Goal: Task Accomplishment & Management: Manage account settings

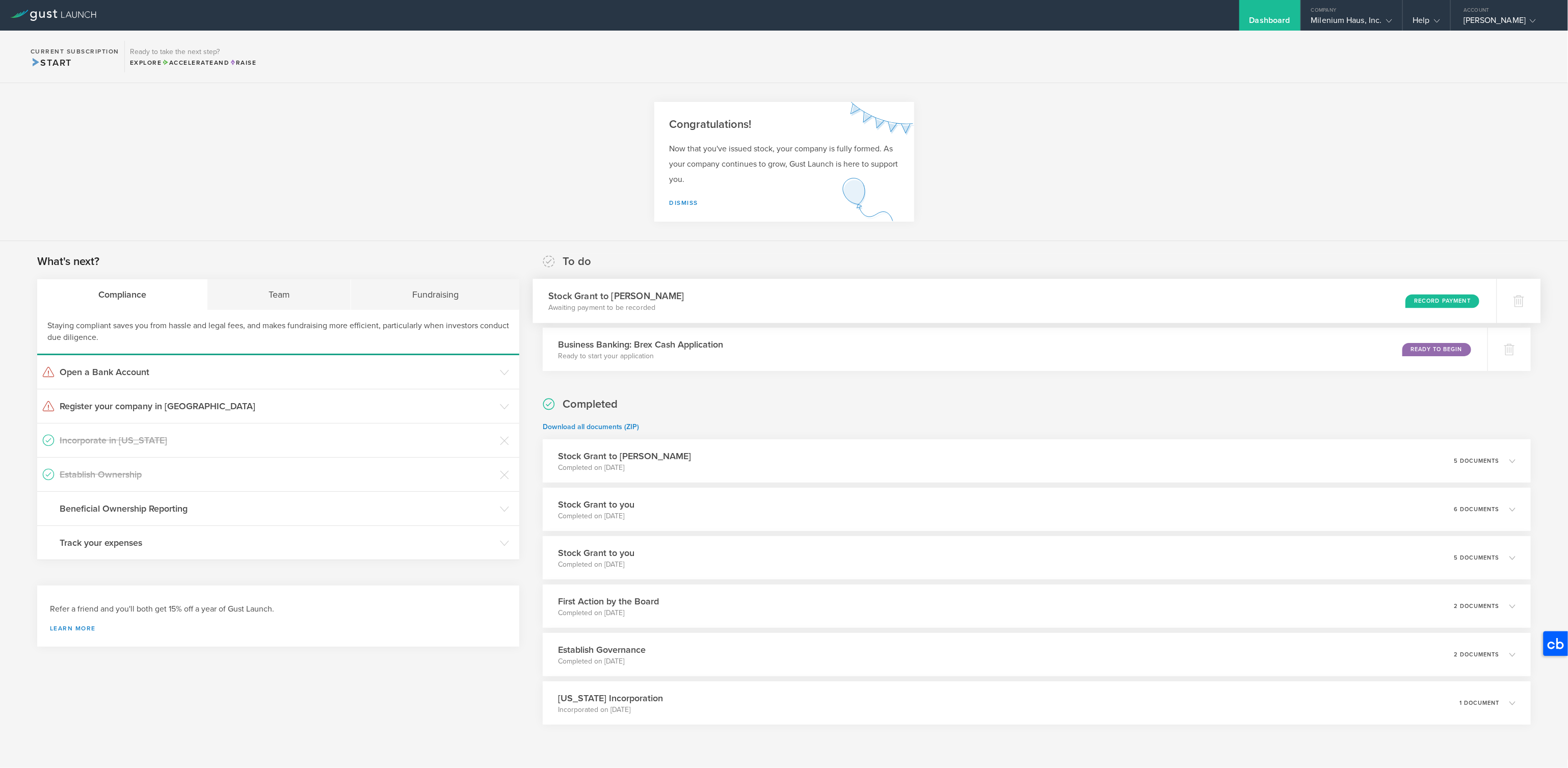
click at [727, 299] on div "Stock Grant to Markos Evans Awaiting payment to be recorded Record Payment" at bounding box center [1015, 301] width 964 height 44
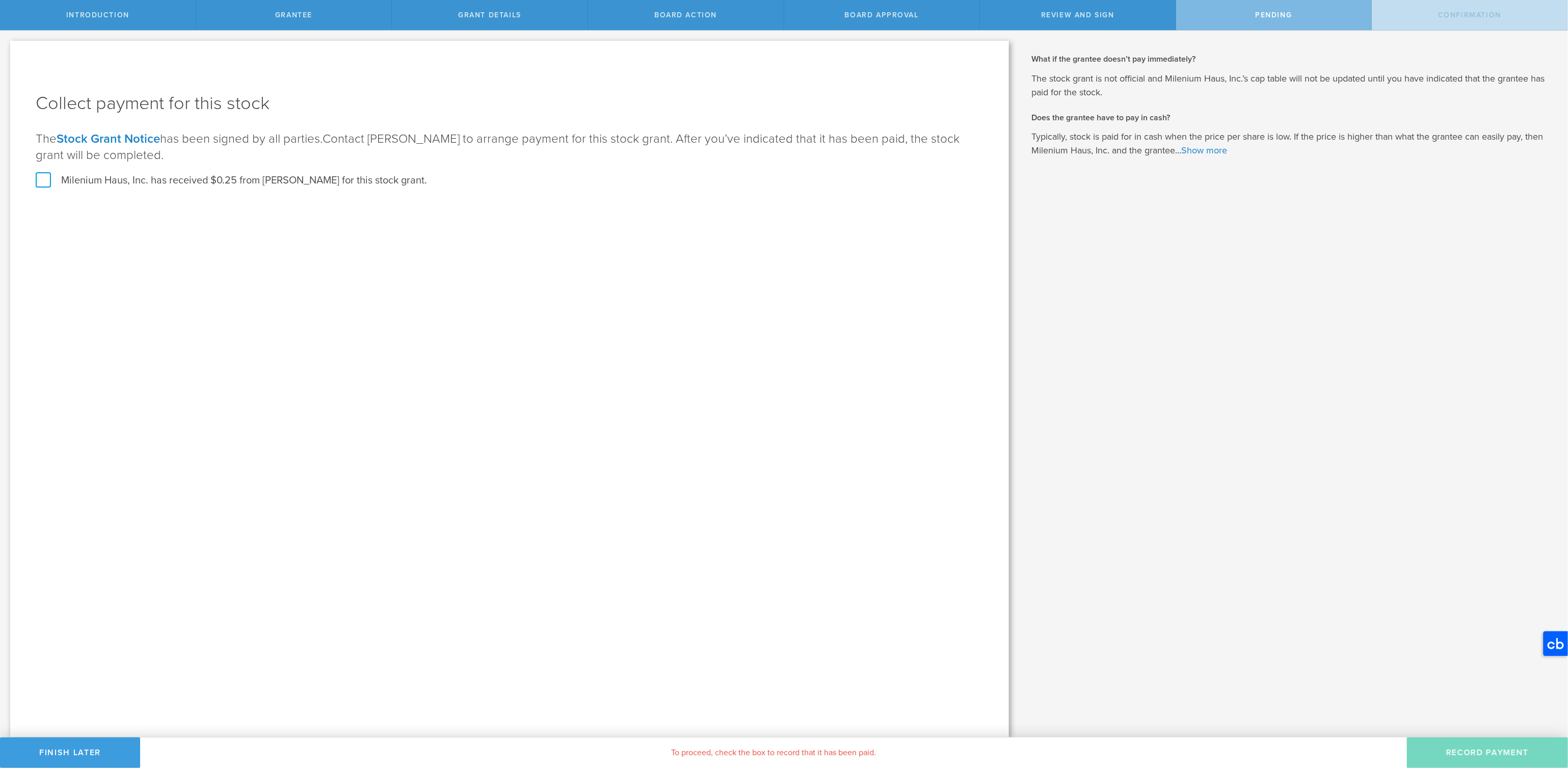
click at [45, 178] on label "Milenium Haus, Inc. has received $0.25 from [PERSON_NAME] for this stock grant." at bounding box center [231, 180] width 391 height 13
click at [0, 0] on input "Milenium Haus, Inc. has received $0.25 from [PERSON_NAME] for this stock grant." at bounding box center [0, 0] width 0 height 0
click at [1456, 749] on button "Record Payment" at bounding box center [1487, 752] width 161 height 30
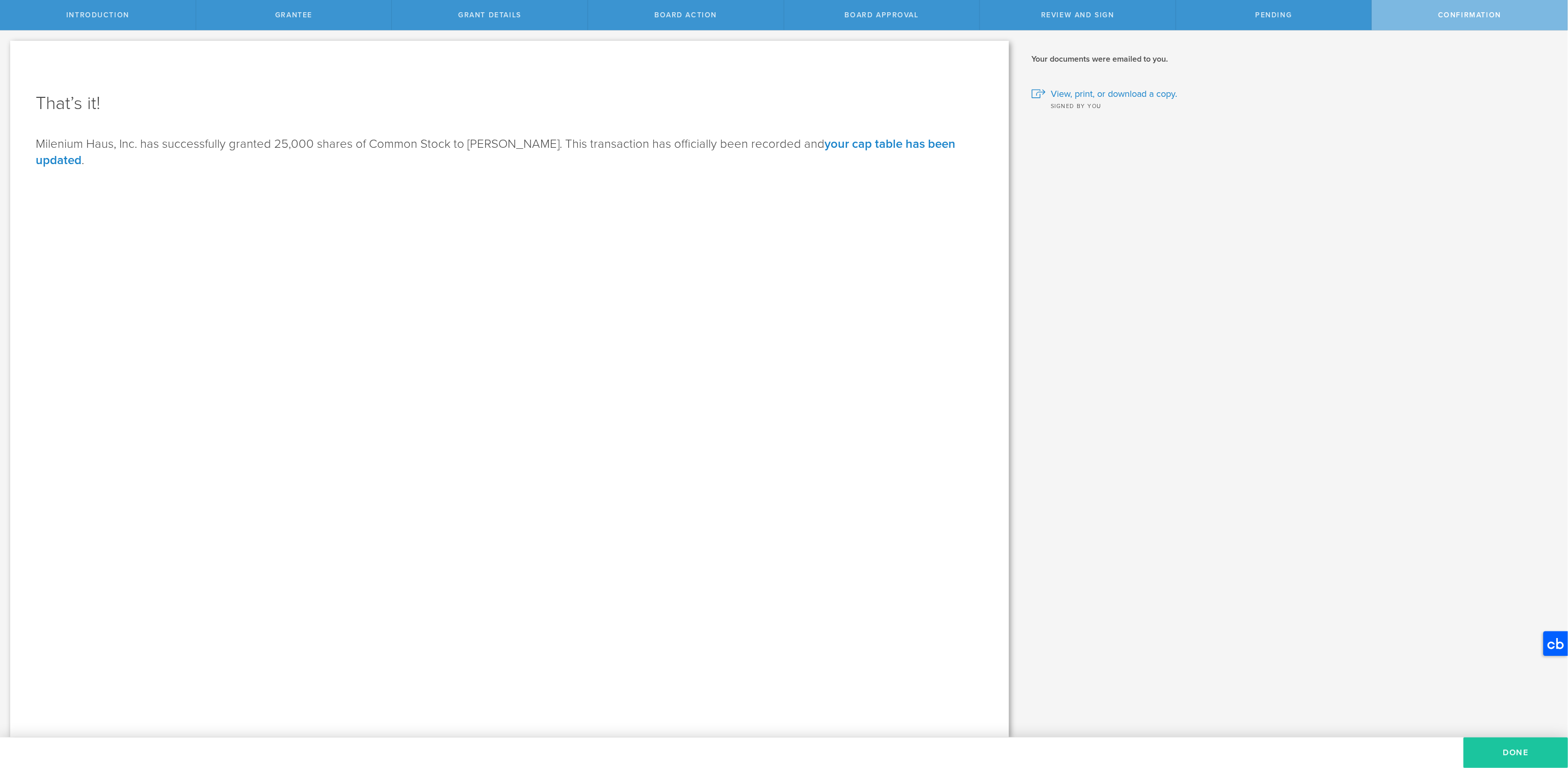
click at [1497, 750] on button "Done" at bounding box center [1516, 752] width 105 height 30
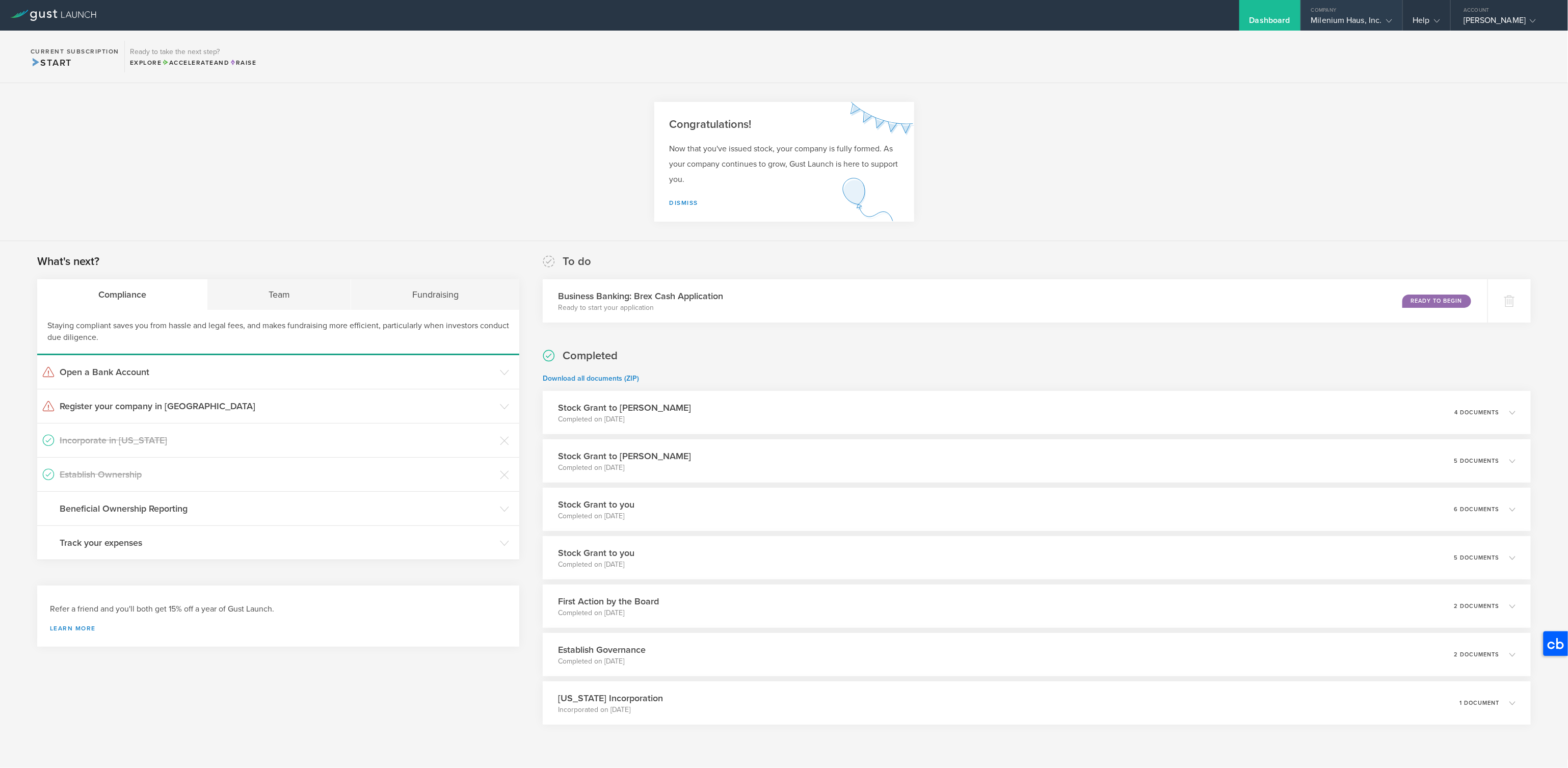
click at [1328, 19] on div "Milenium Haus, Inc." at bounding box center [1351, 23] width 81 height 15
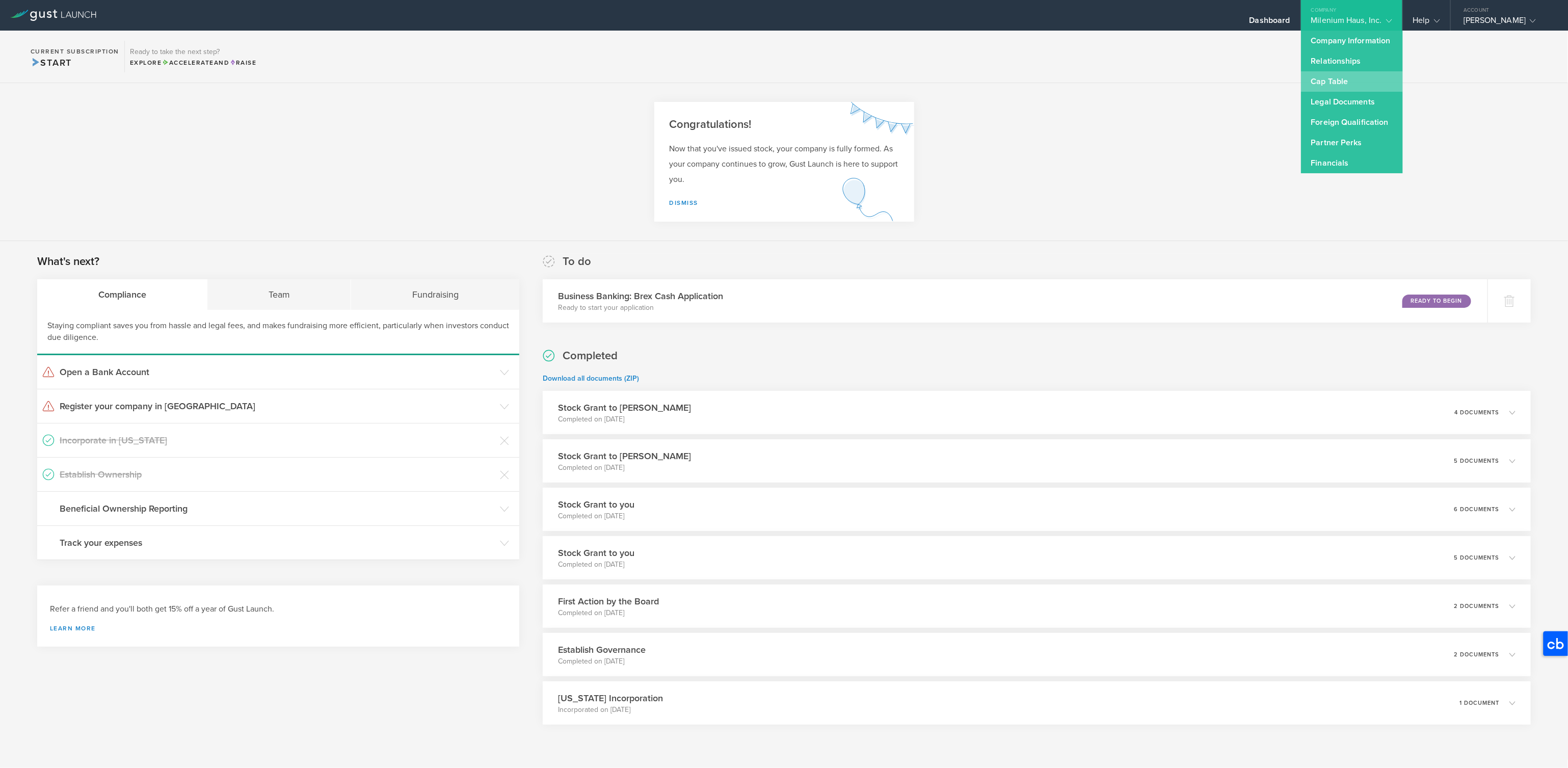
click at [1325, 84] on link "Cap Table" at bounding box center [1351, 81] width 102 height 20
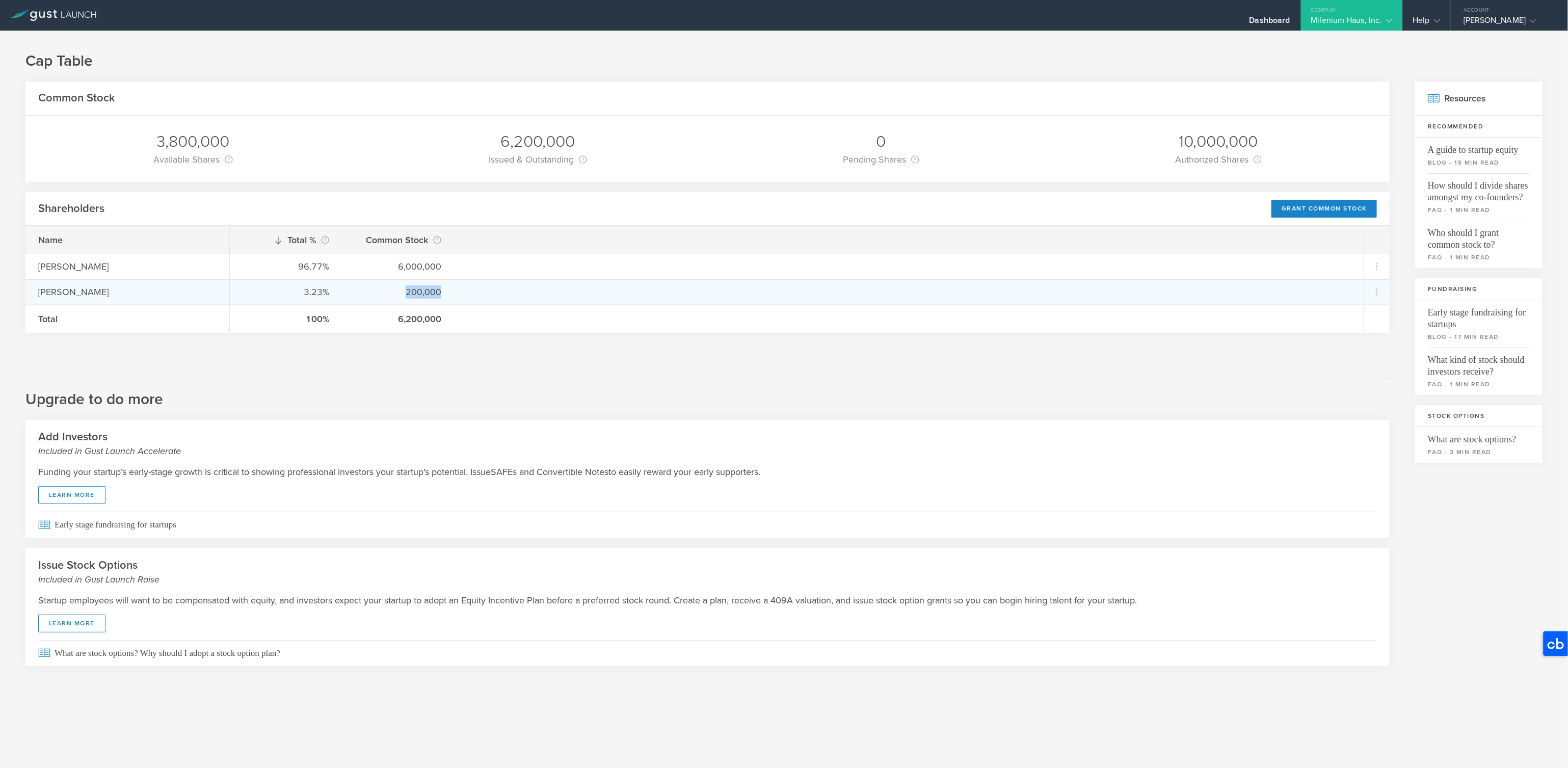
drag, startPoint x: 406, startPoint y: 293, endPoint x: 445, endPoint y: 293, distance: 39.0
click at [445, 293] on div "3.23% 200,000" at bounding box center [797, 292] width 1134 height 26
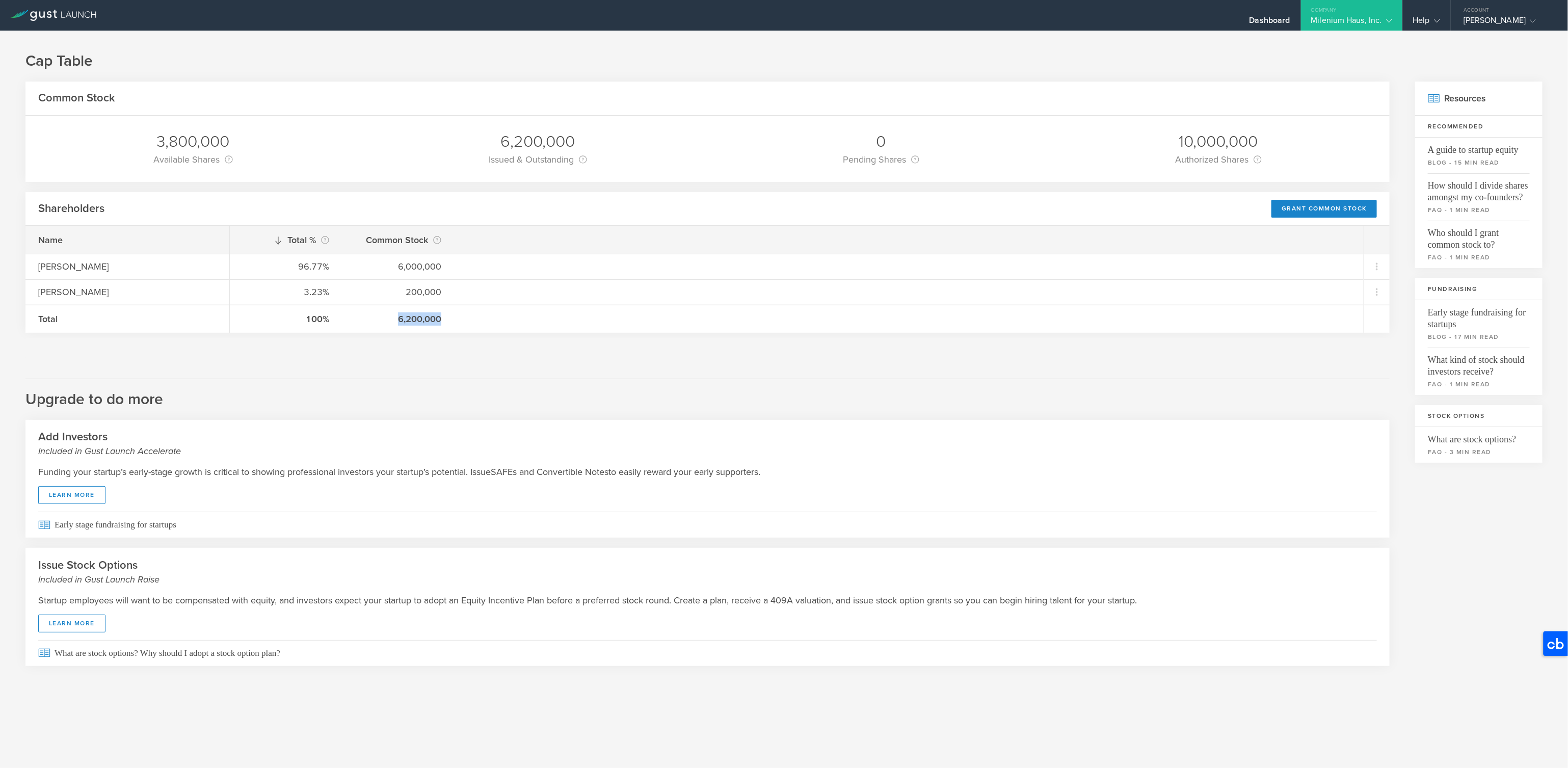
drag, startPoint x: 397, startPoint y: 319, endPoint x: 446, endPoint y: 320, distance: 49.0
click at [446, 320] on div "100% 6,200,000" at bounding box center [797, 319] width 1134 height 28
click at [237, 397] on h2 "Upgrade to do more" at bounding box center [707, 394] width 1364 height 31
